Goal: Information Seeking & Learning: Understand process/instructions

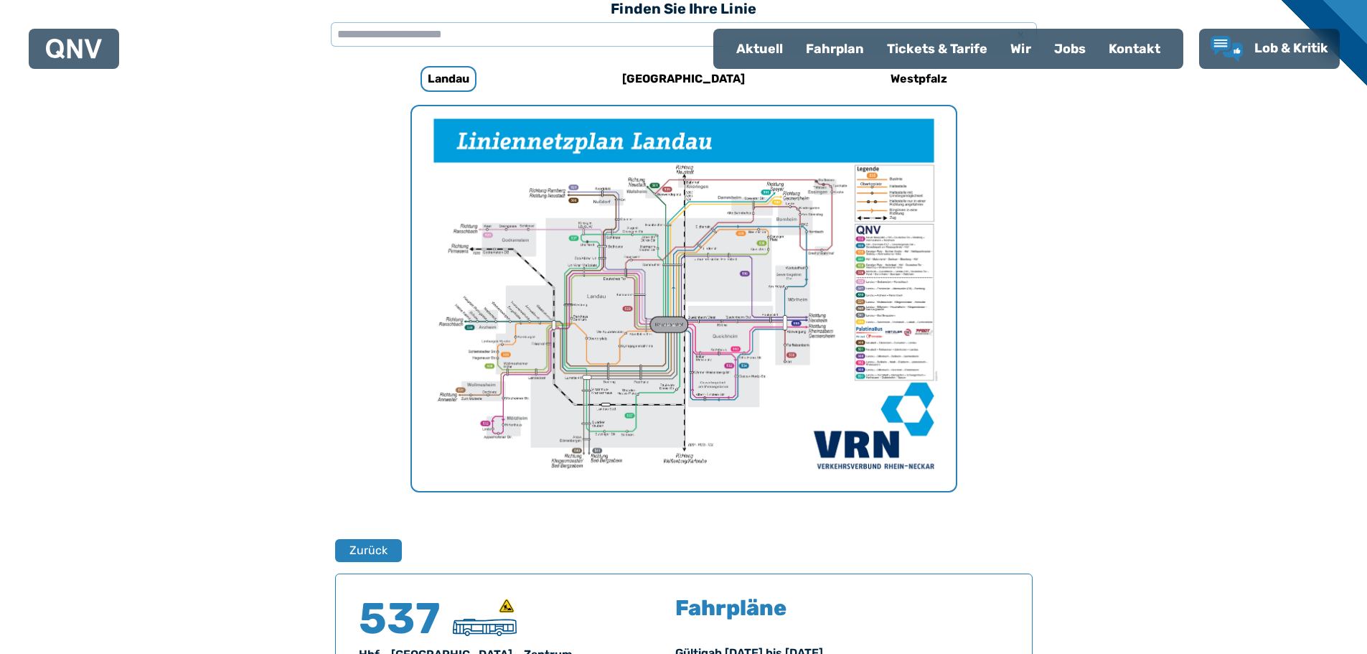
scroll to position [443, 0]
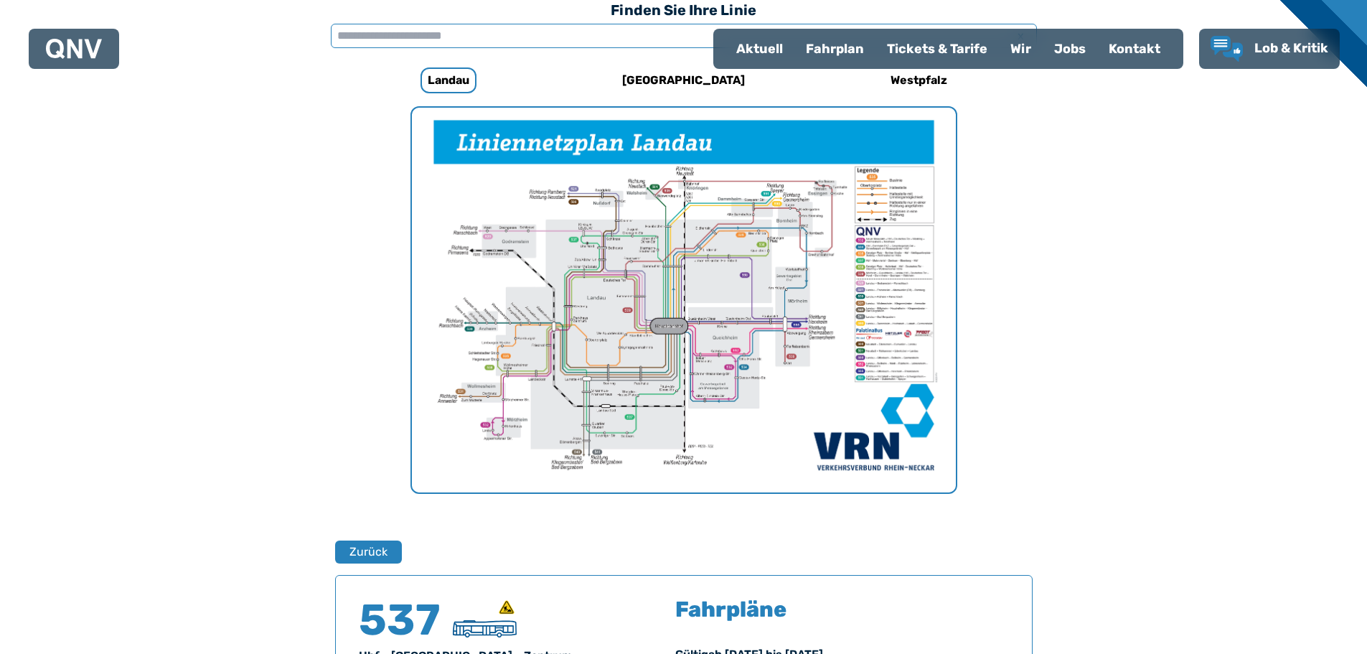
click at [476, 42] on input "text" at bounding box center [684, 36] width 706 height 24
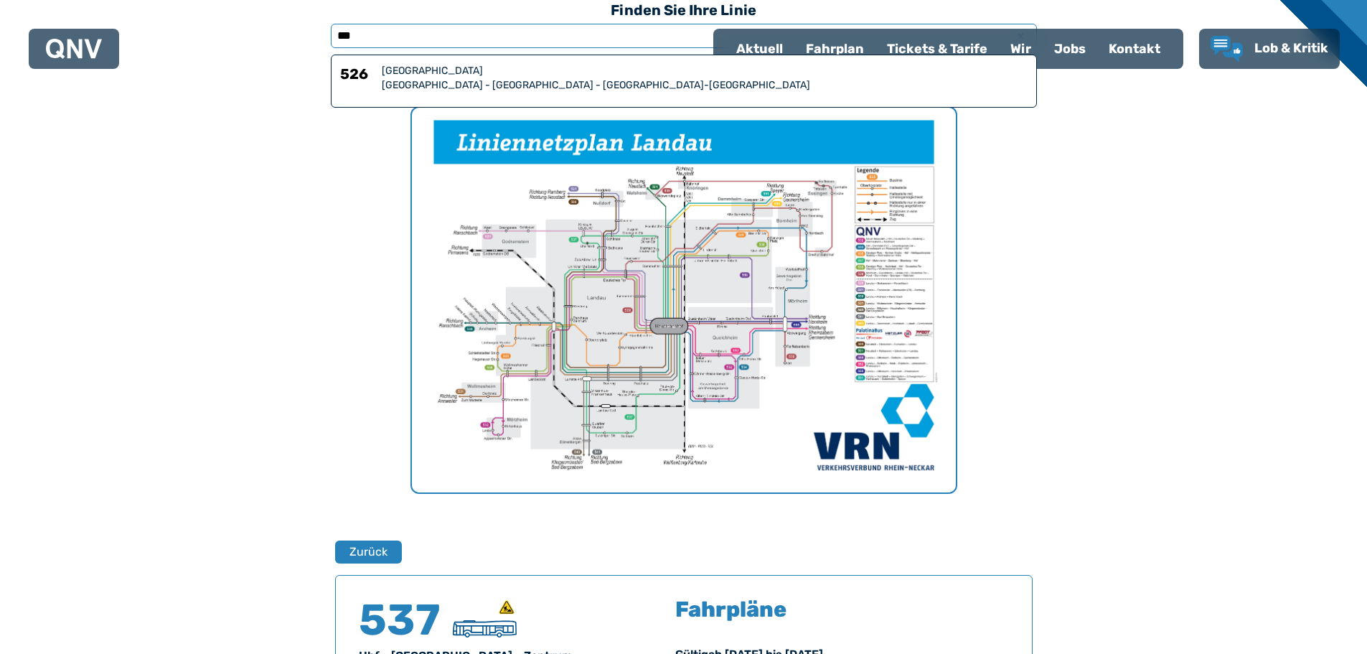
type input "***"
click at [443, 80] on div "[GEOGRAPHIC_DATA] - [GEOGRAPHIC_DATA] - [GEOGRAPHIC_DATA]-[GEOGRAPHIC_DATA]" at bounding box center [705, 85] width 646 height 14
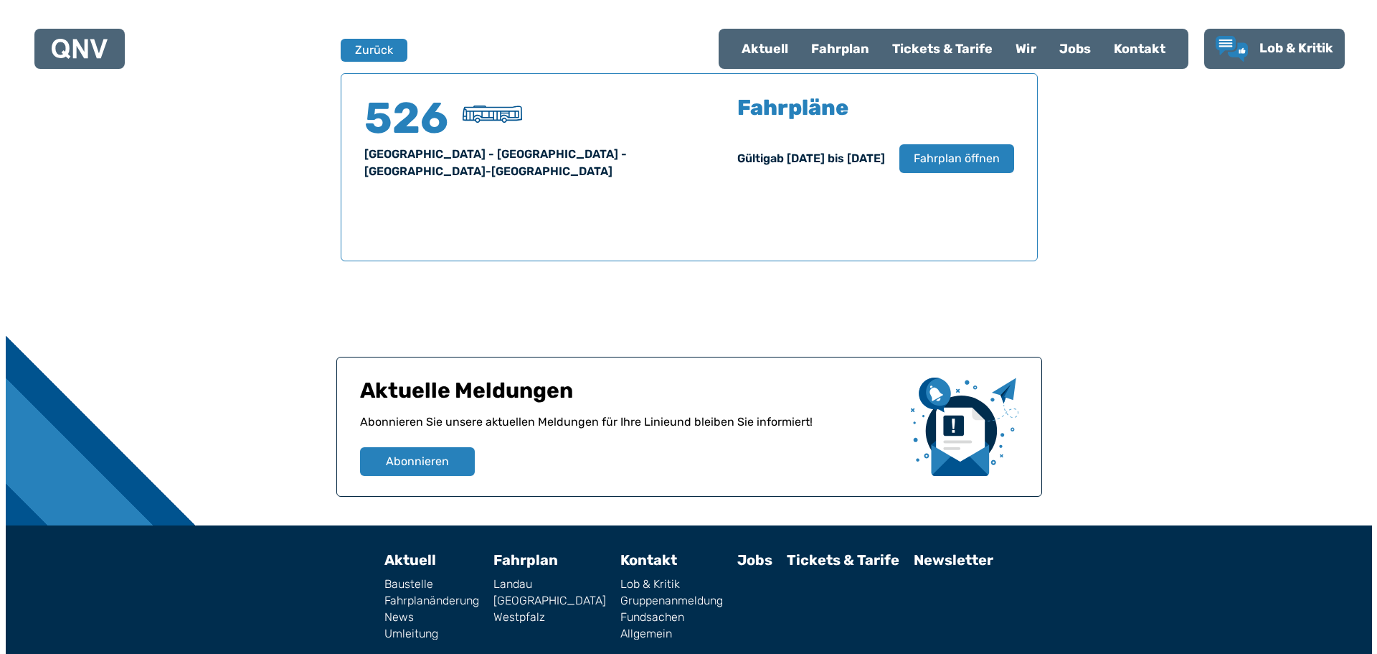
scroll to position [945, 0]
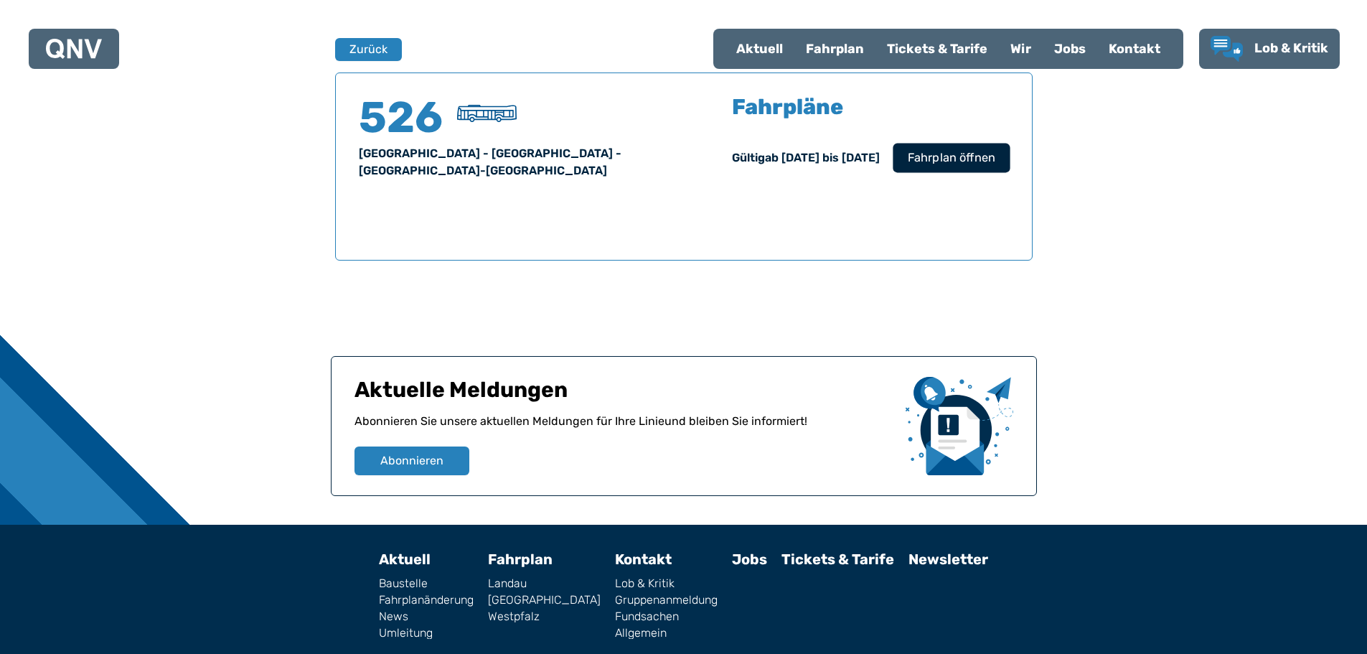
click at [944, 158] on span "Fahrplan öffnen" at bounding box center [951, 157] width 88 height 17
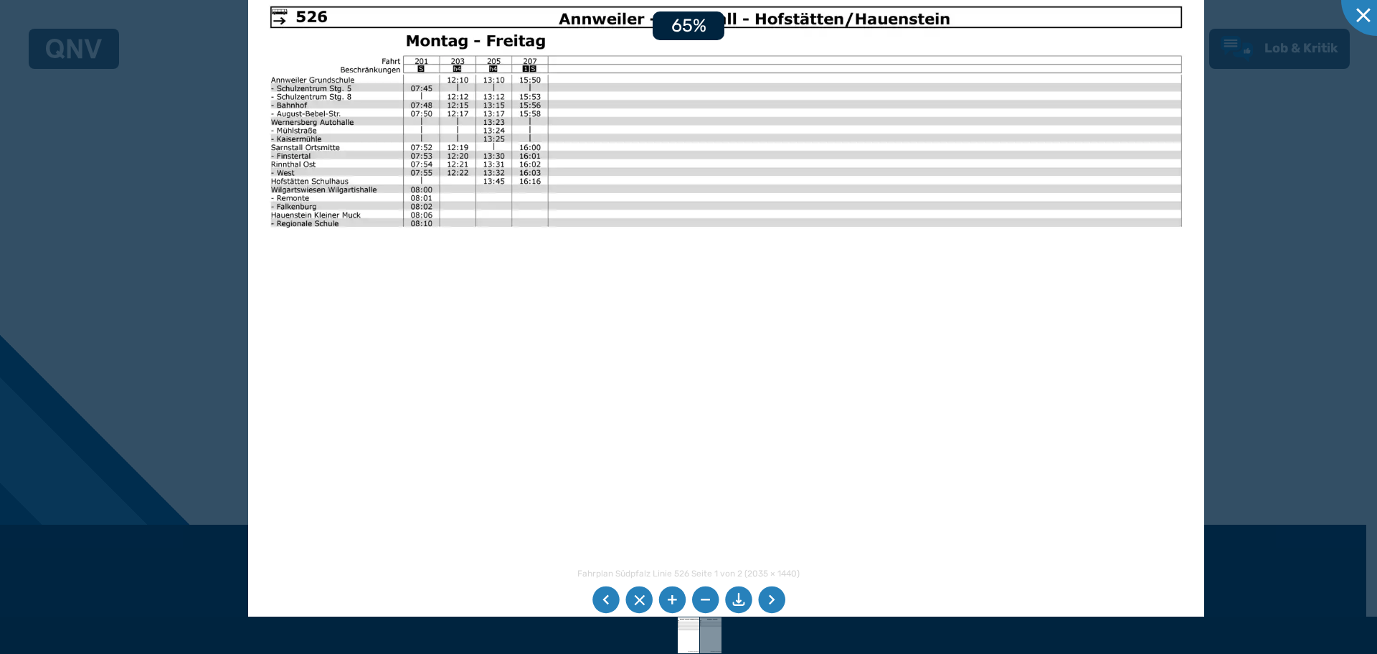
click at [580, 324] on img at bounding box center [726, 322] width 956 height 676
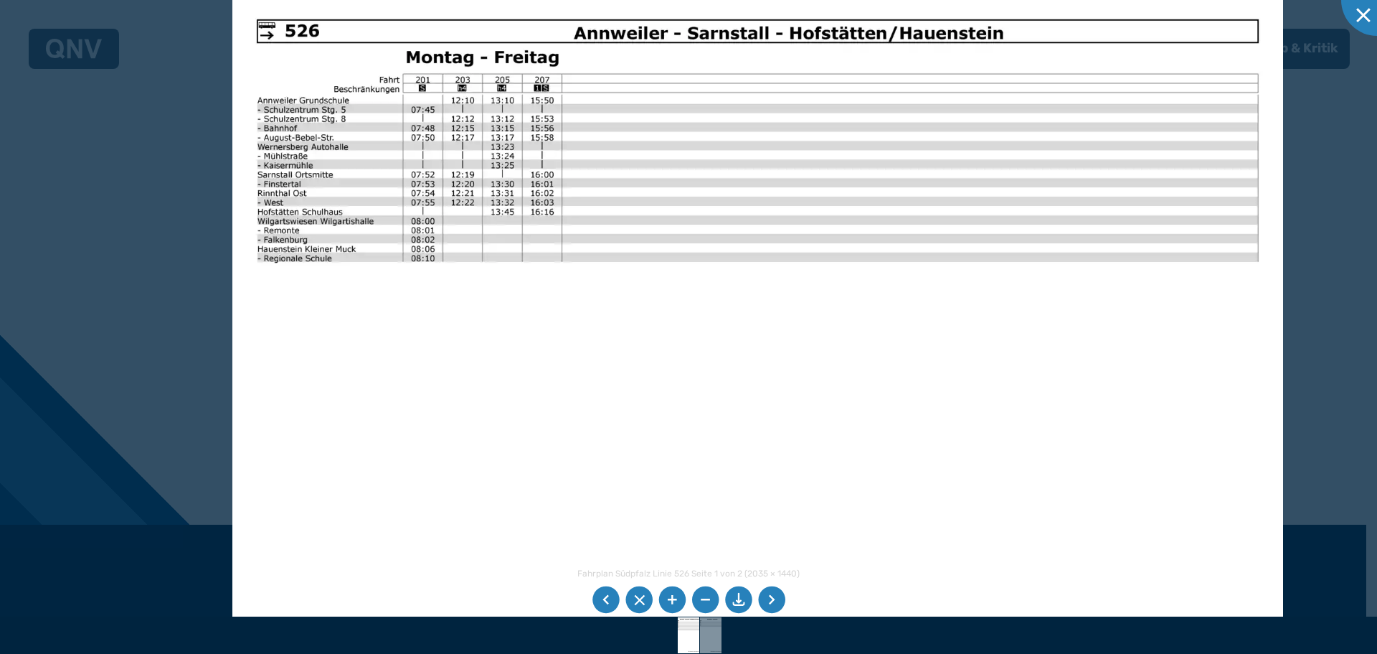
click at [709, 400] on img at bounding box center [758, 367] width 1052 height 744
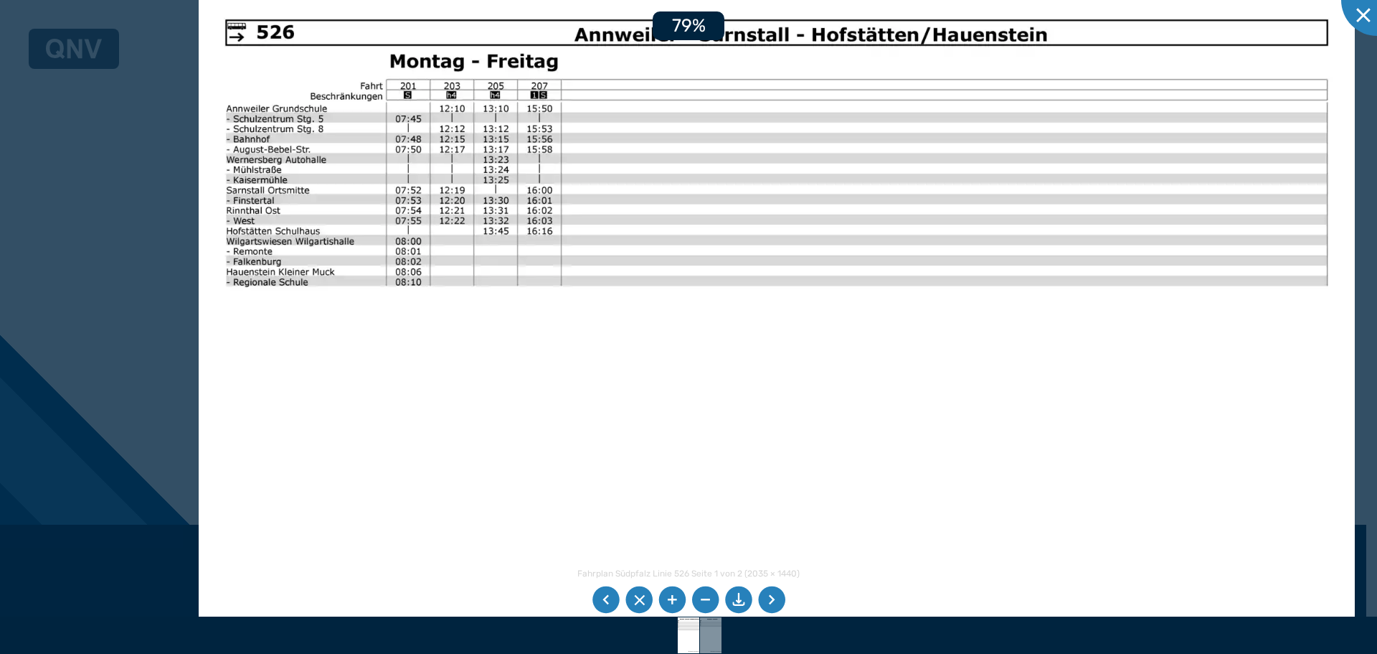
click at [722, 421] on img at bounding box center [777, 402] width 1156 height 818
click at [771, 601] on li at bounding box center [771, 599] width 27 height 27
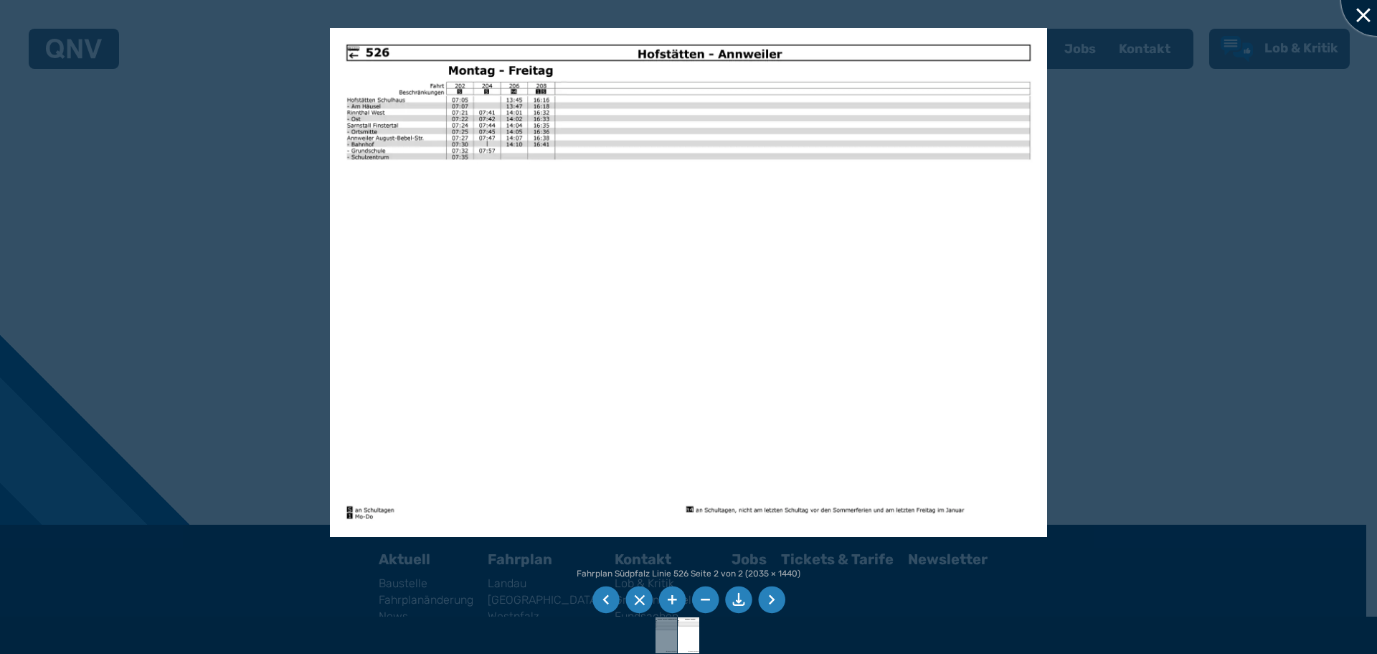
click at [1356, 19] on div at bounding box center [1377, 0] width 72 height 72
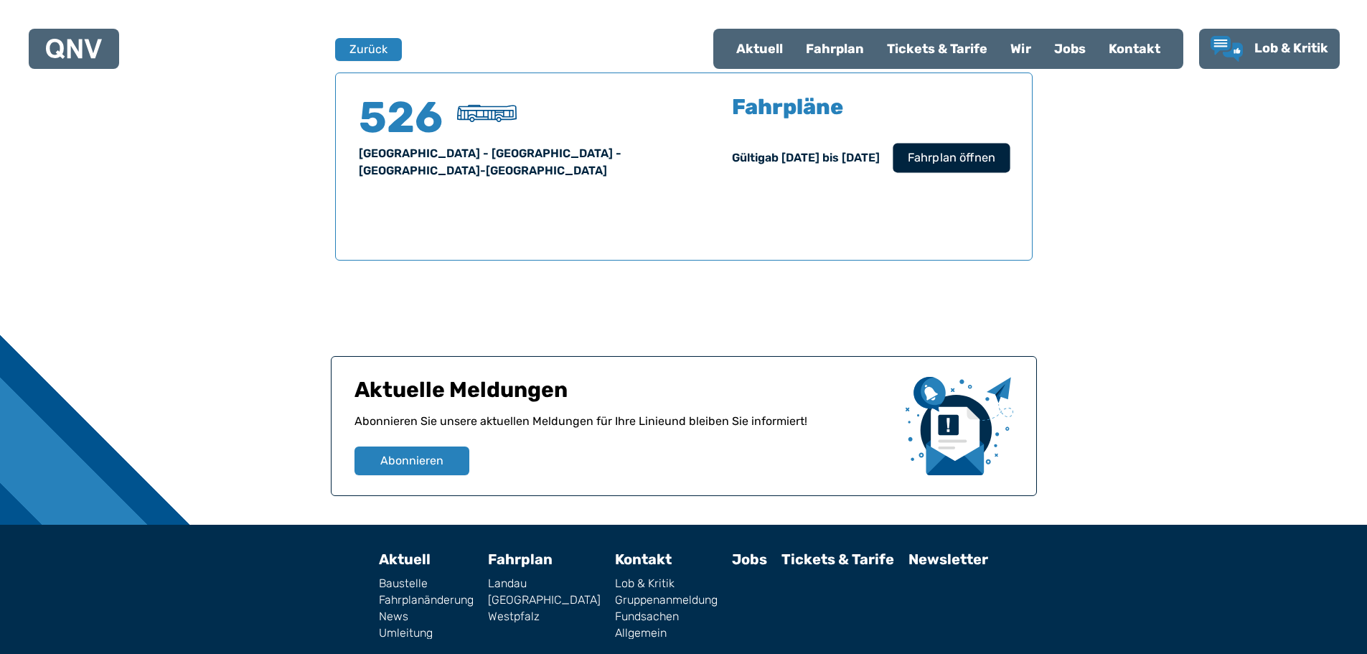
click at [926, 157] on span "Fahrplan öffnen" at bounding box center [951, 157] width 88 height 17
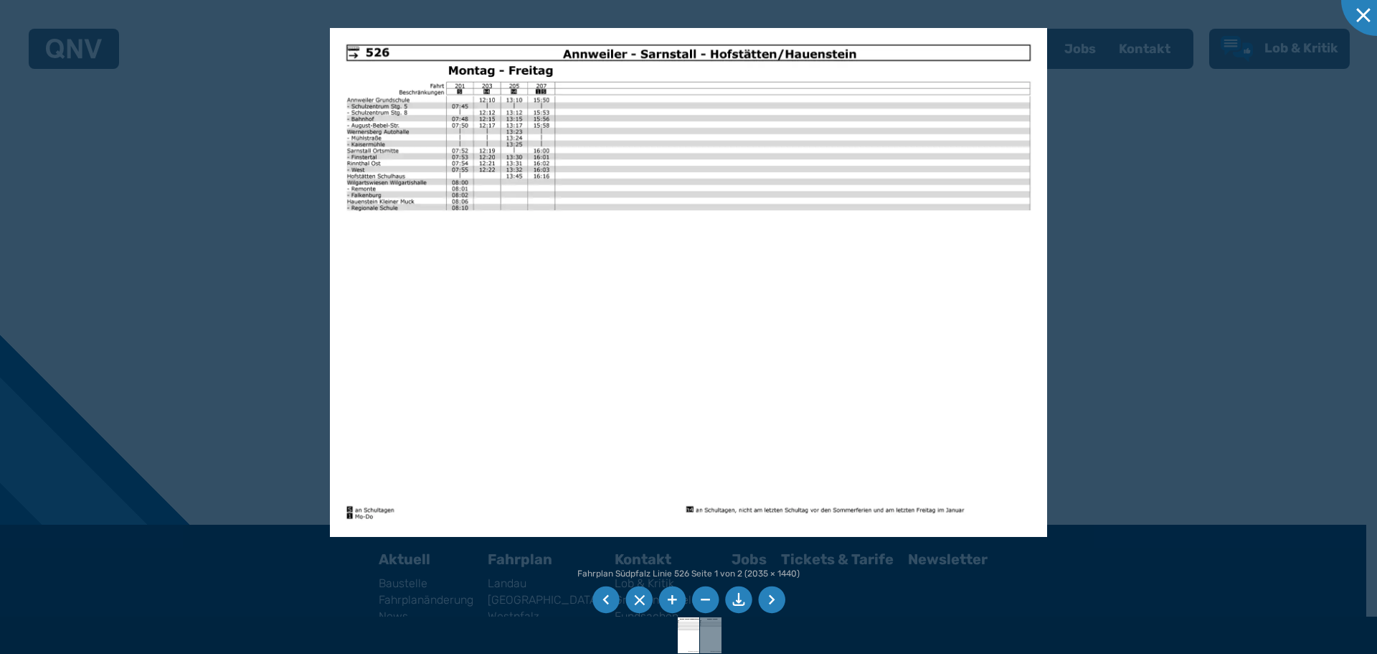
click at [774, 600] on li at bounding box center [771, 599] width 27 height 27
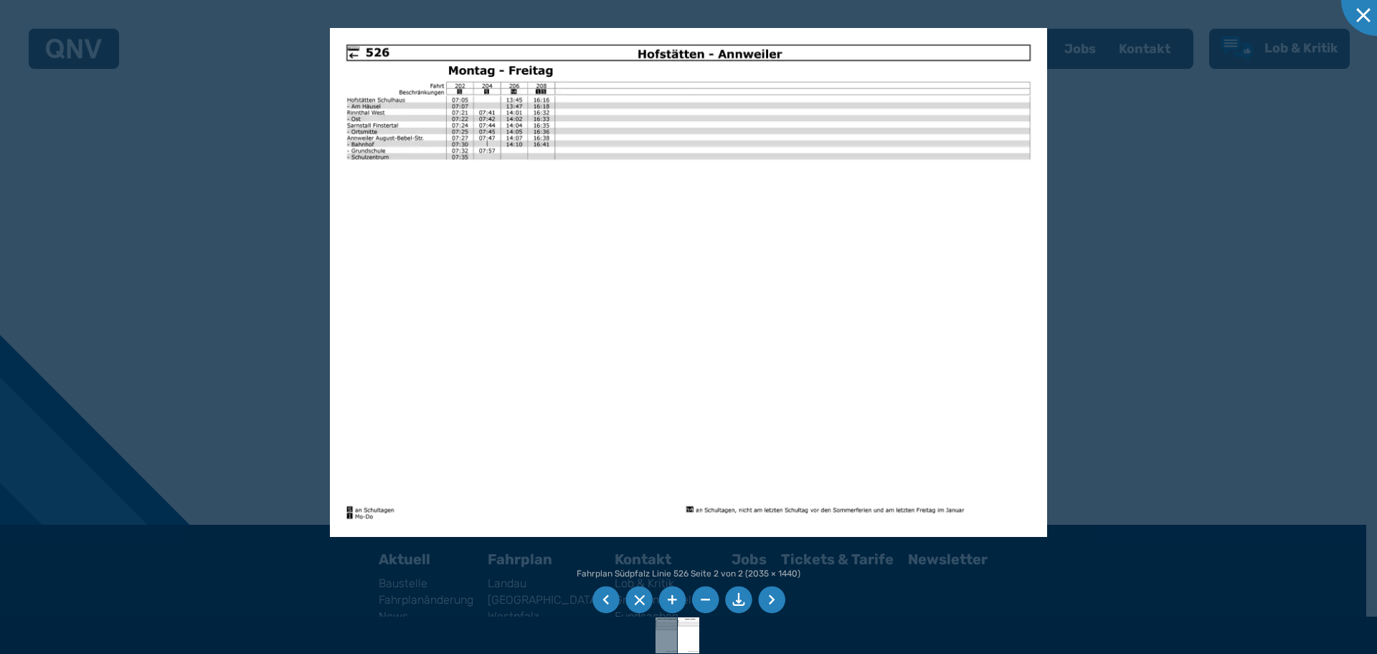
click at [601, 598] on li at bounding box center [606, 599] width 27 height 27
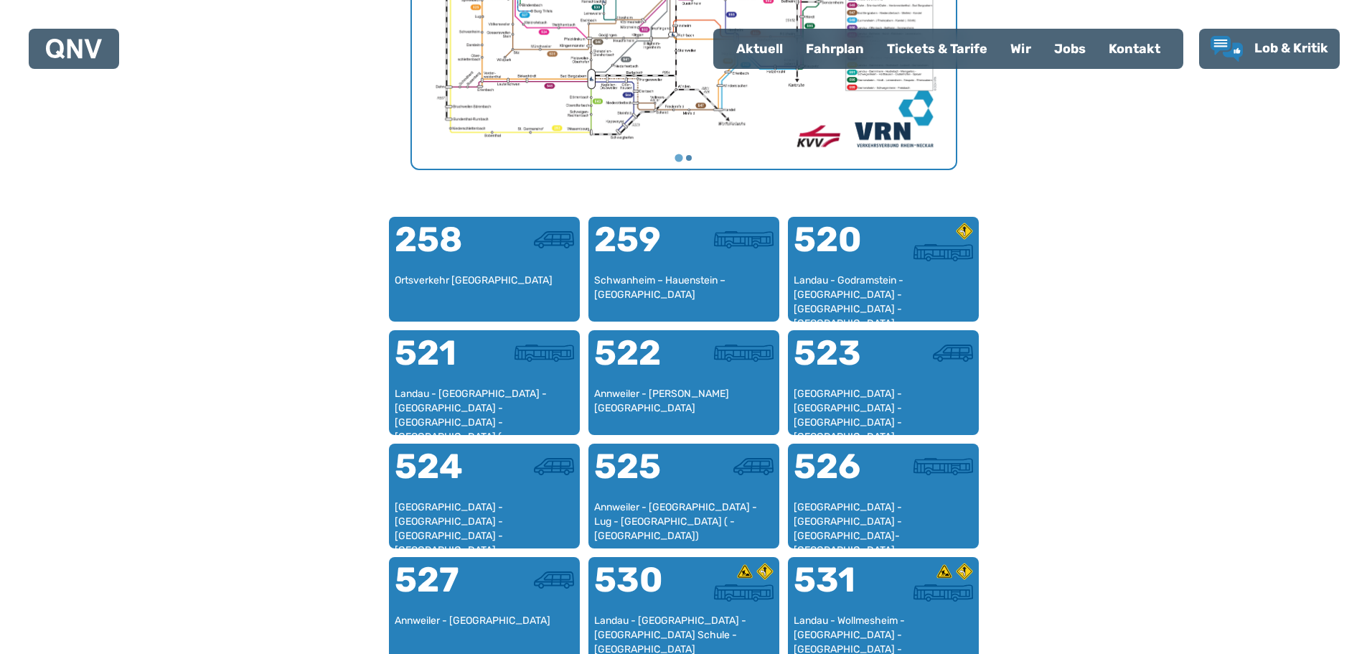
scroll to position [806, 0]
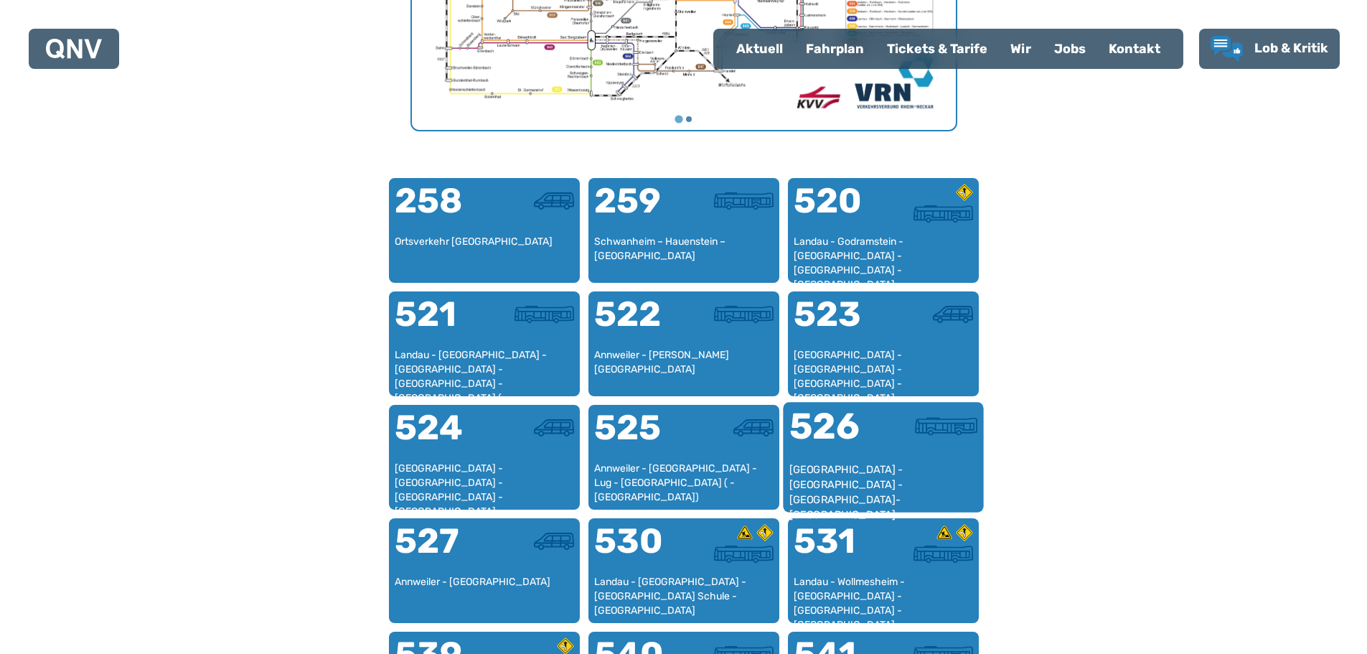
click at [894, 442] on div at bounding box center [930, 435] width 94 height 54
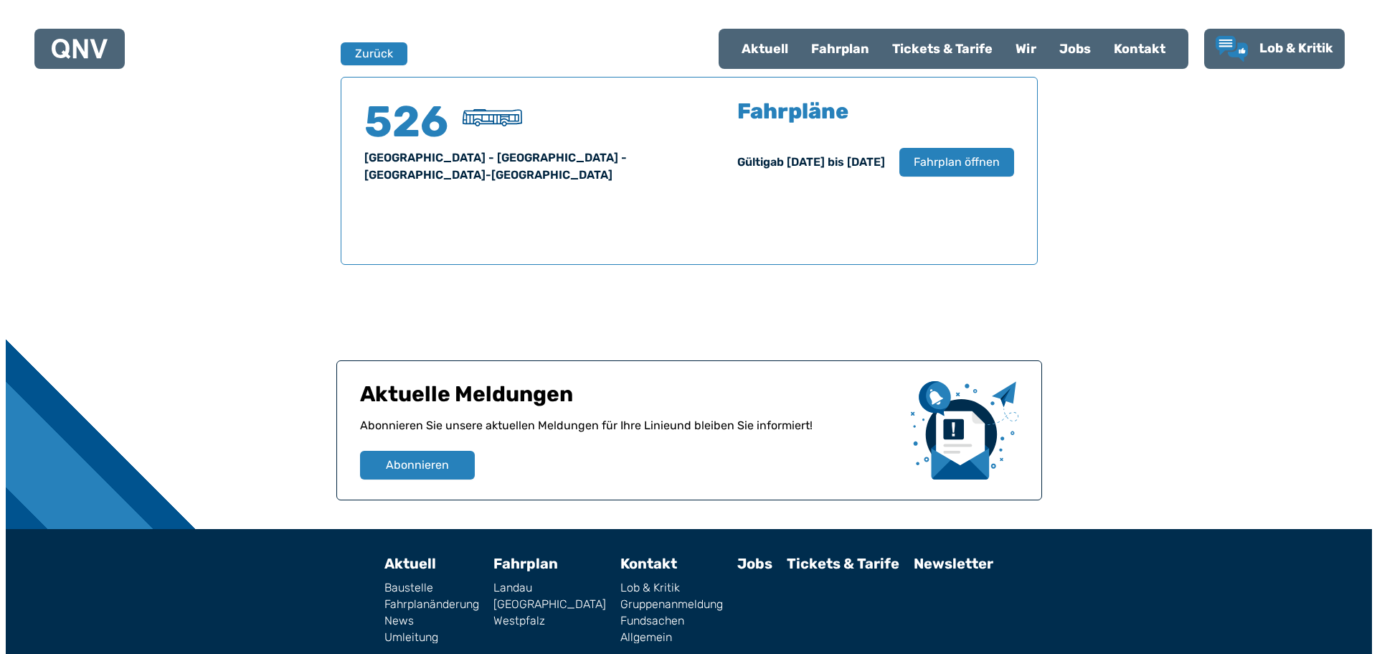
scroll to position [945, 0]
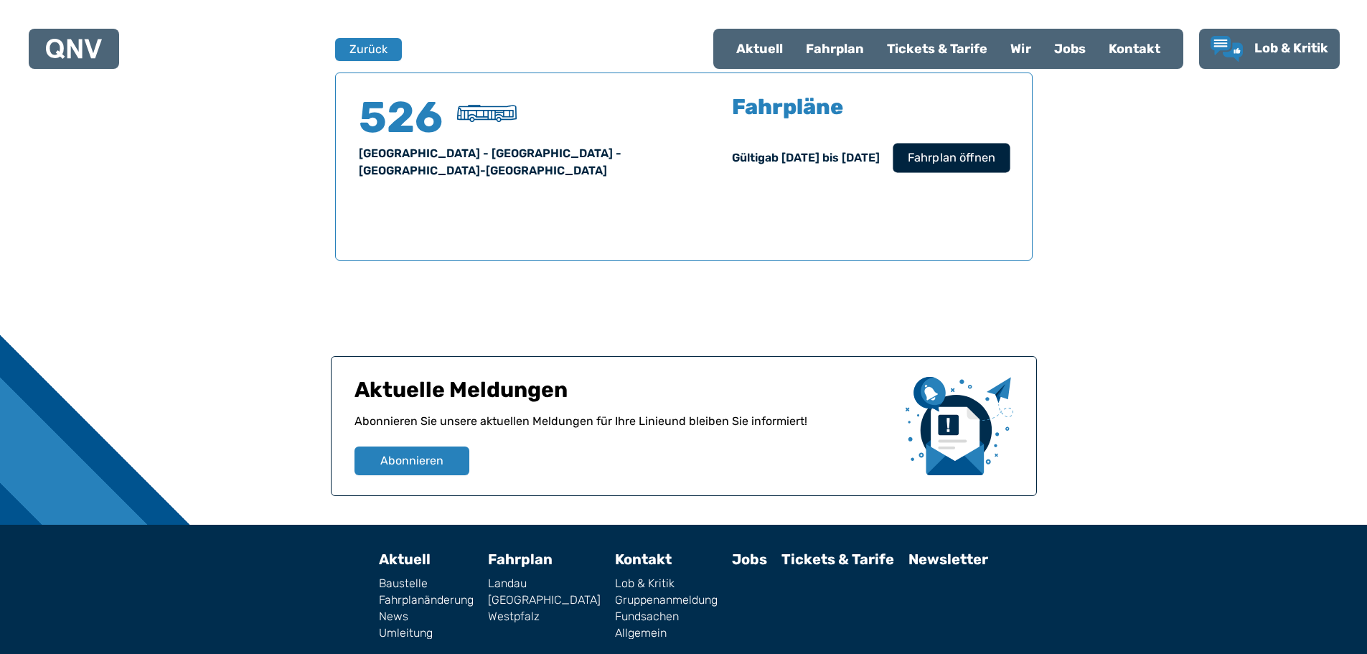
click at [910, 158] on span "Fahrplan öffnen" at bounding box center [951, 157] width 88 height 17
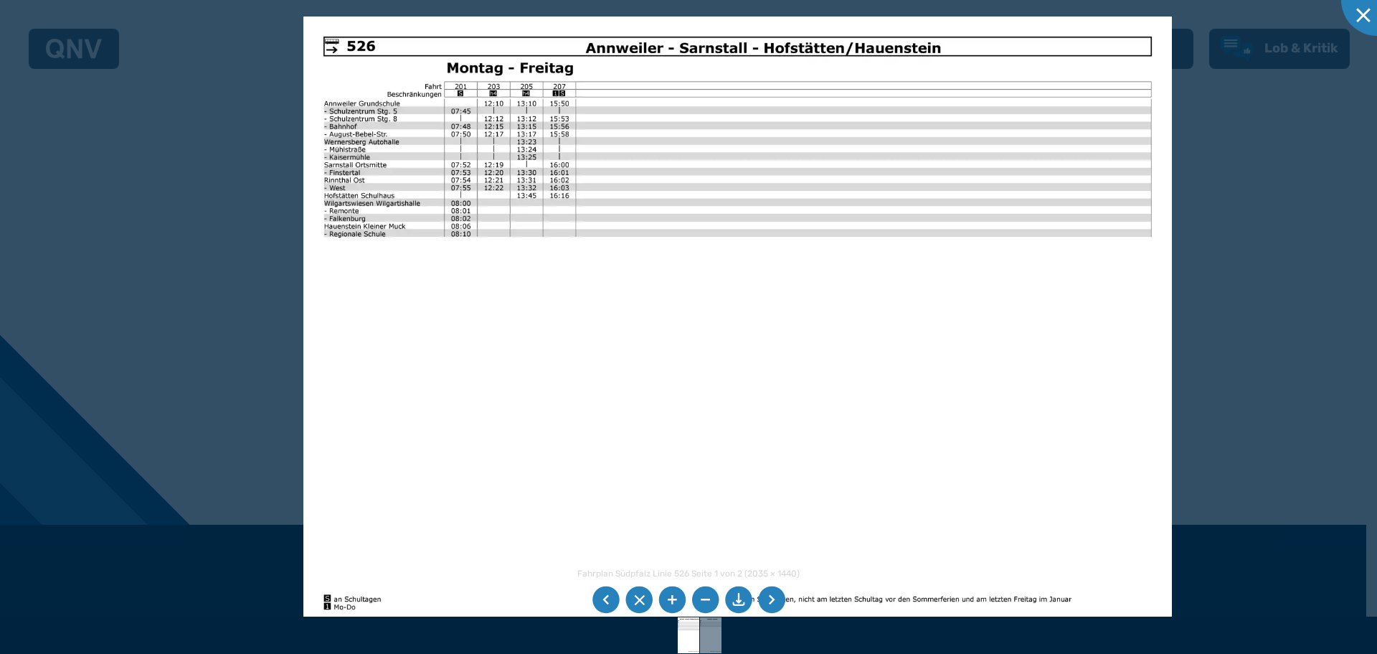
click at [628, 318] on img at bounding box center [737, 323] width 869 height 615
